Goal: Navigation & Orientation: Find specific page/section

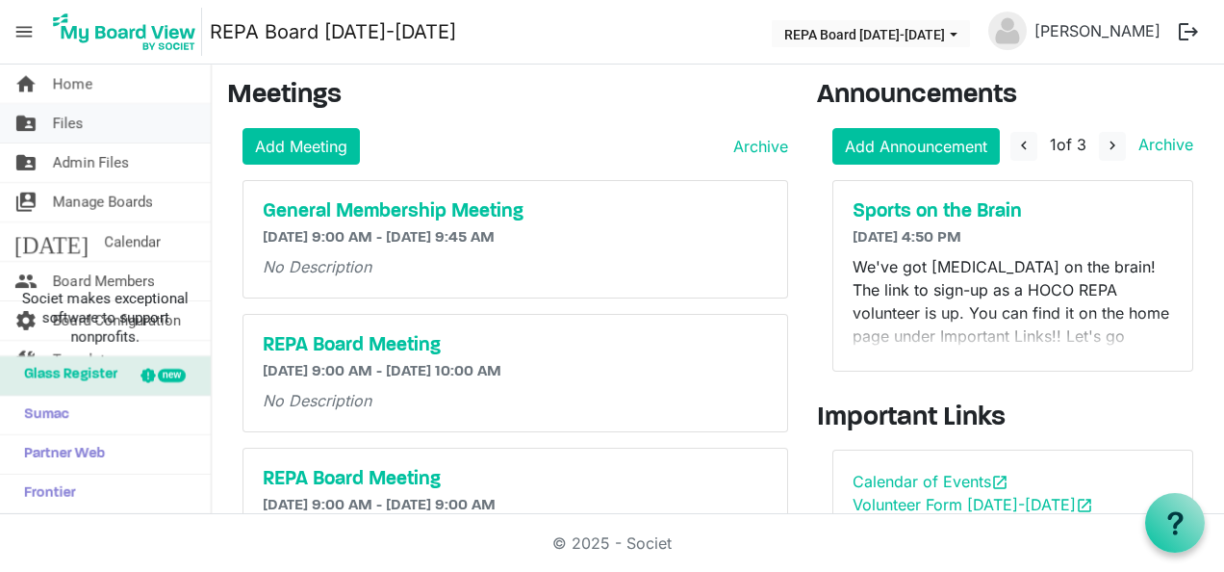
scroll to position [192, 0]
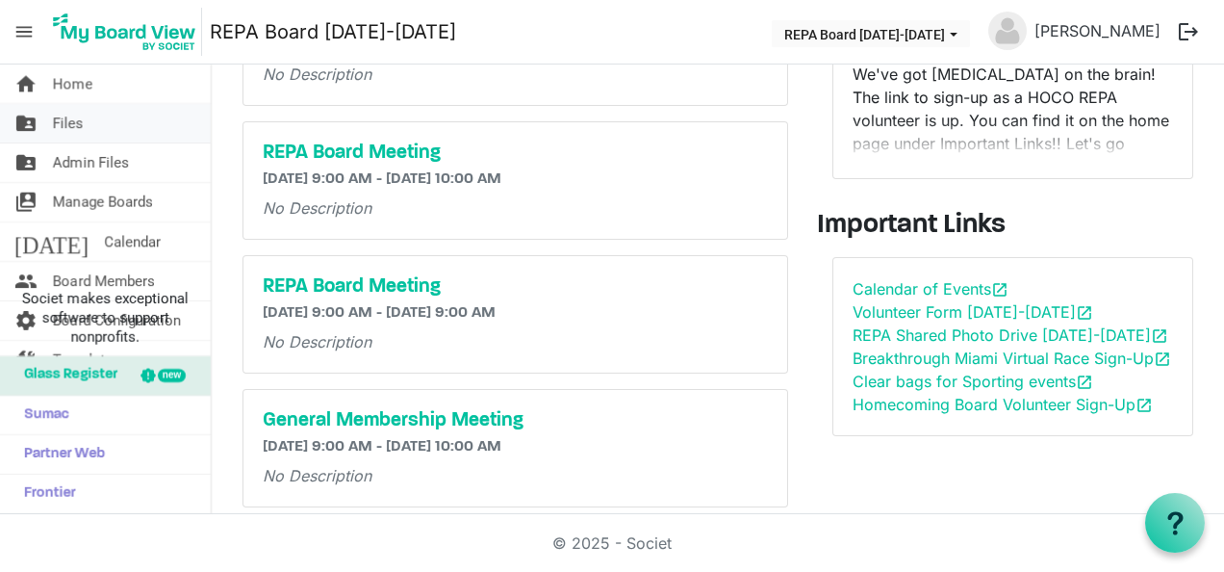
click at [124, 129] on link "folder_shared Files" at bounding box center [105, 123] width 211 height 38
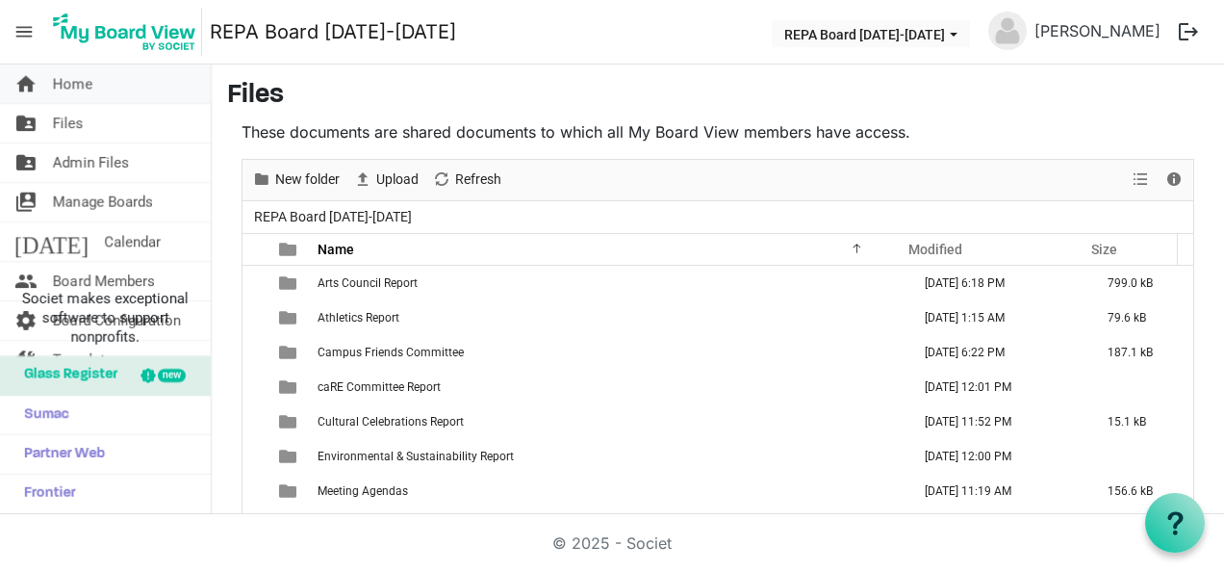
click at [51, 94] on link "home Home" at bounding box center [105, 83] width 211 height 38
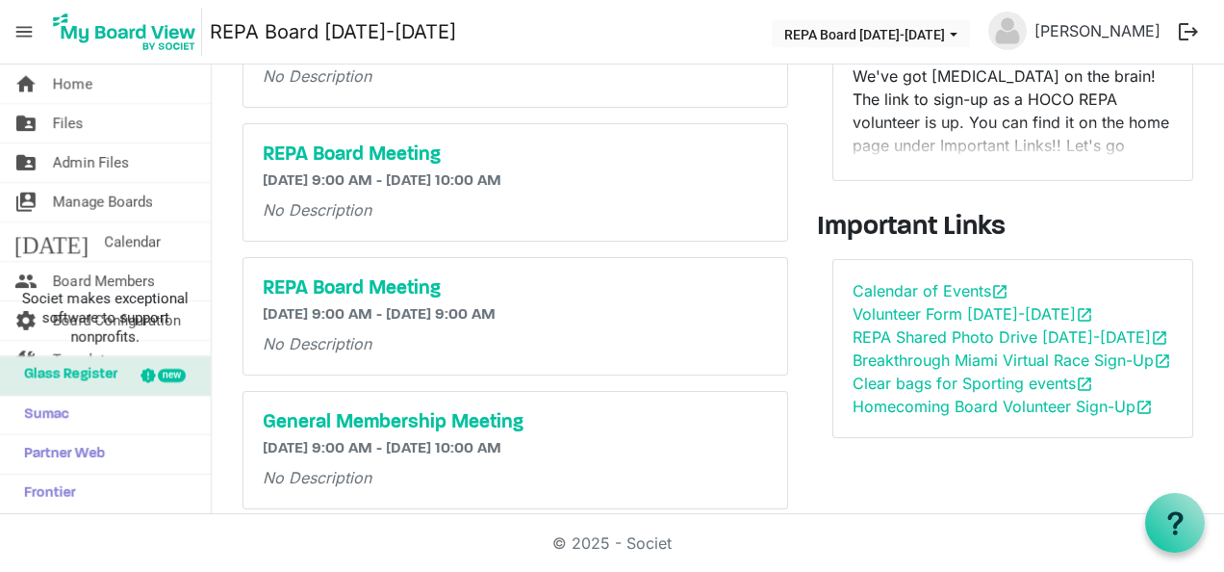
scroll to position [192, 0]
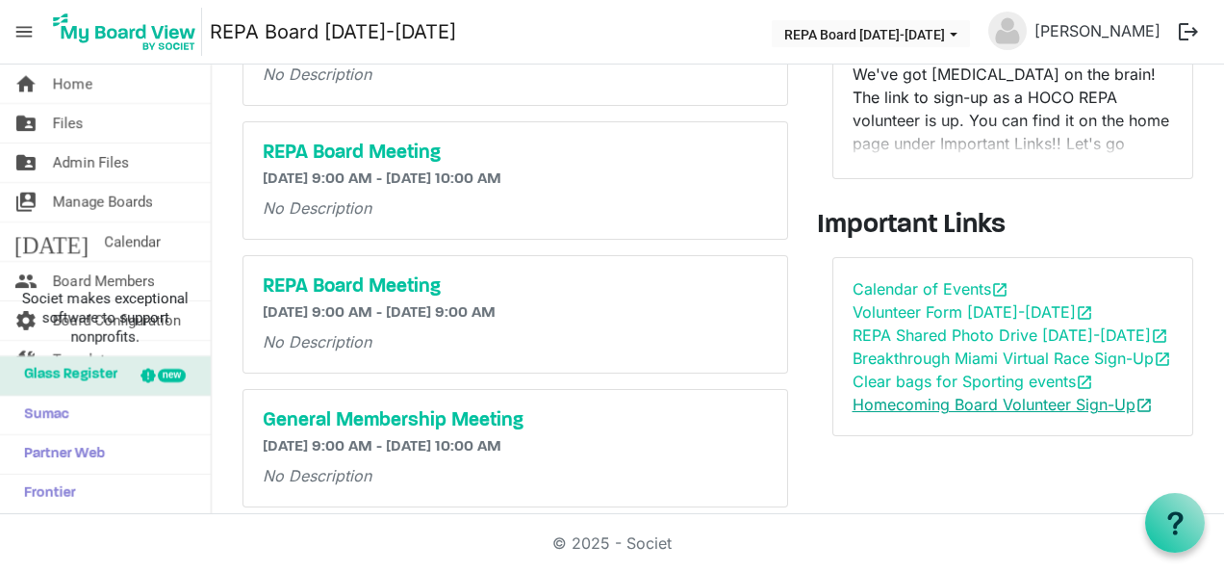
click at [930, 414] on link "Homecoming Board Volunteer Sign-Up open_in_new" at bounding box center [1003, 404] width 300 height 19
